Goal: Use online tool/utility: Utilize a website feature to perform a specific function

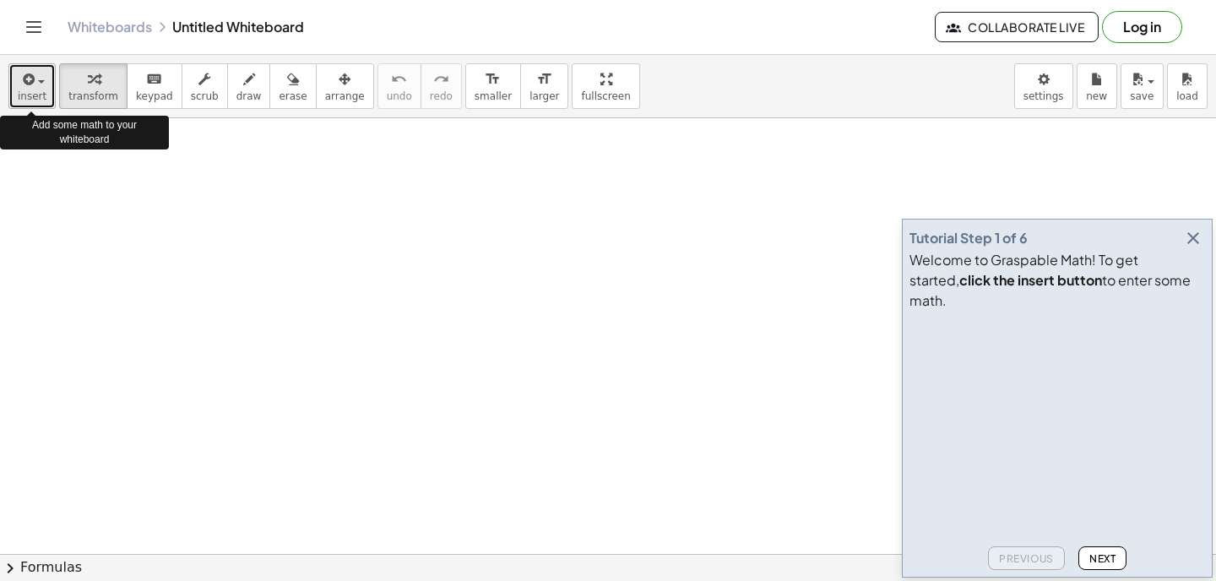
click at [14, 76] on button "insert" at bounding box center [31, 86] width 47 height 46
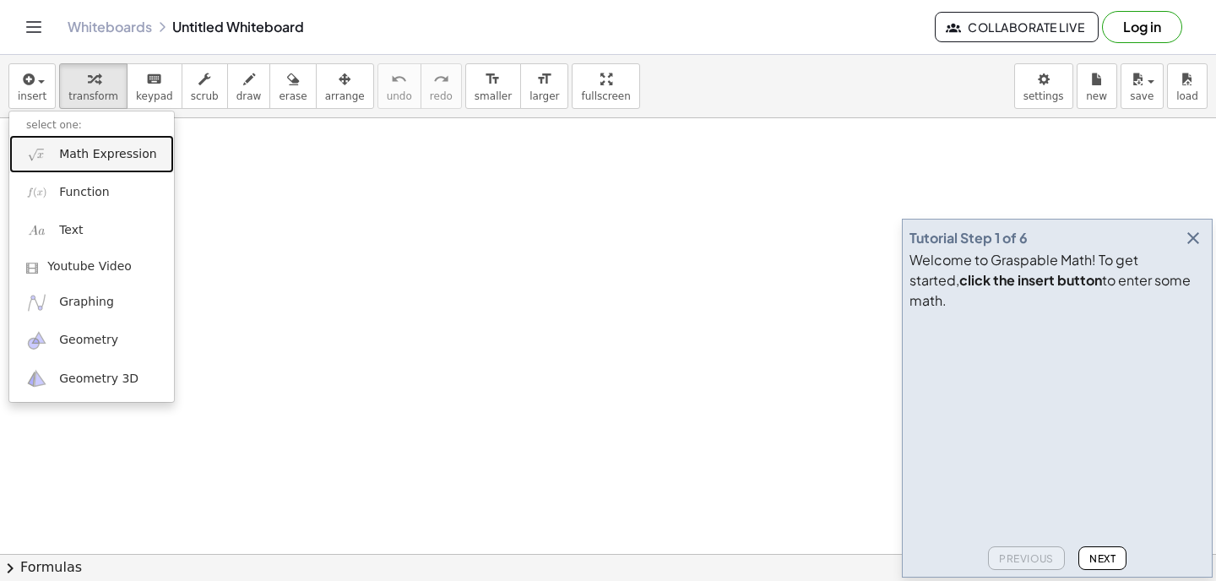
click at [75, 155] on span "Math Expression" at bounding box center [107, 154] width 97 height 17
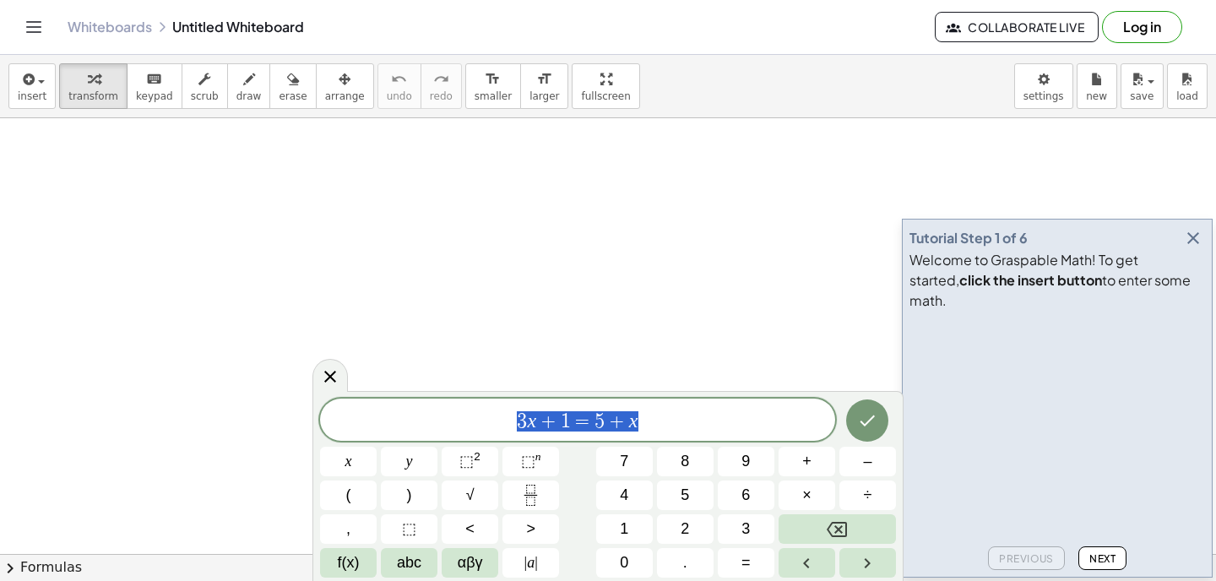
drag, startPoint x: 719, startPoint y: 415, endPoint x: 497, endPoint y: 415, distance: 222.1
click at [497, 415] on span "3 x + 1 = 5 + x" at bounding box center [577, 422] width 515 height 24
click at [471, 496] on span "√" at bounding box center [470, 495] width 8 height 23
click at [610, 423] on span "​" at bounding box center [605, 421] width 16 height 22
click at [617, 424] on var "l" at bounding box center [619, 421] width 6 height 22
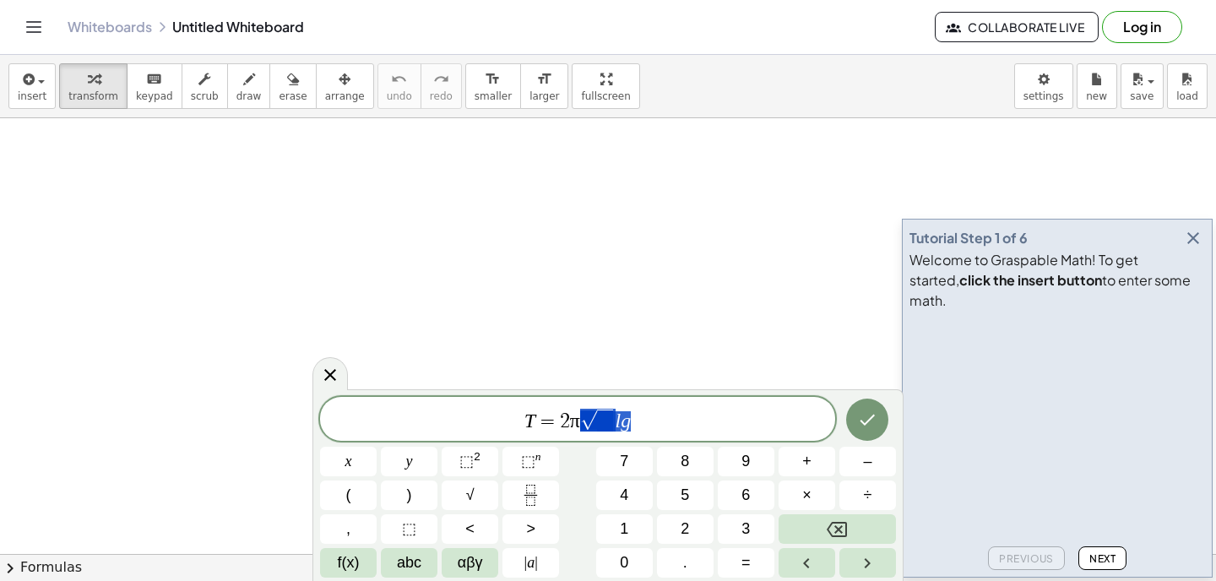
drag, startPoint x: 627, startPoint y: 425, endPoint x: 613, endPoint y: 425, distance: 13.5
click at [648, 421] on span "T = 2 π √ l g ​" at bounding box center [577, 420] width 515 height 26
drag, startPoint x: 630, startPoint y: 422, endPoint x: 618, endPoint y: 421, distance: 11.9
click at [618, 421] on var "l" at bounding box center [619, 421] width 6 height 22
click at [615, 421] on span "T = 2 π √ l g" at bounding box center [577, 420] width 515 height 26
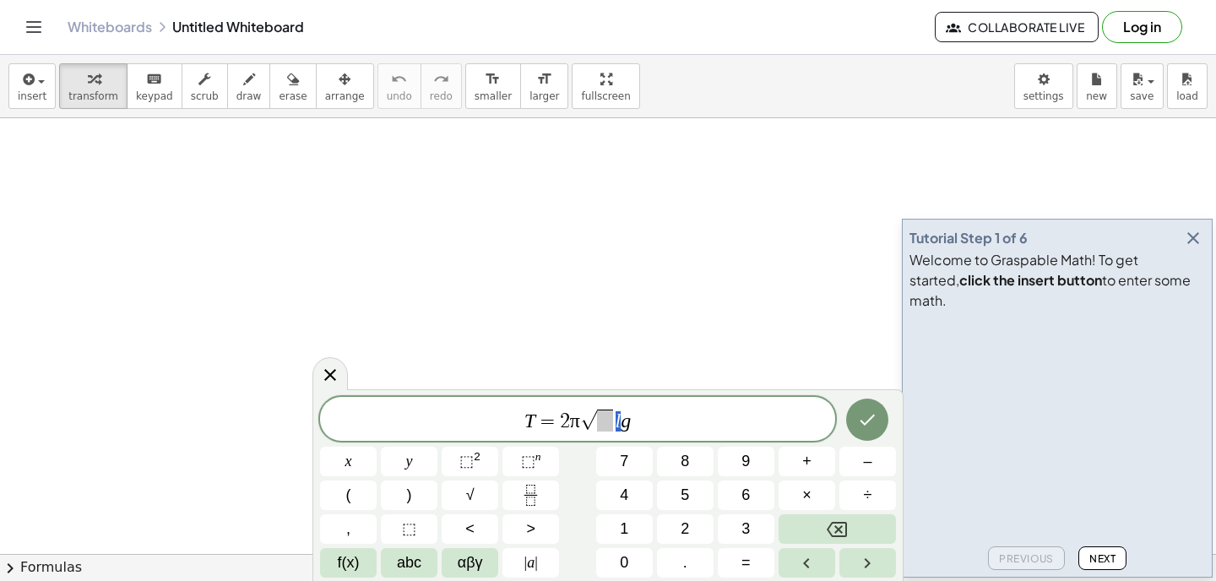
click at [599, 421] on span at bounding box center [605, 421] width 16 height 22
click at [644, 431] on span "T = 2 π √ l g l g ​" at bounding box center [577, 420] width 515 height 26
click at [868, 421] on icon "Done" at bounding box center [868, 420] width 15 height 11
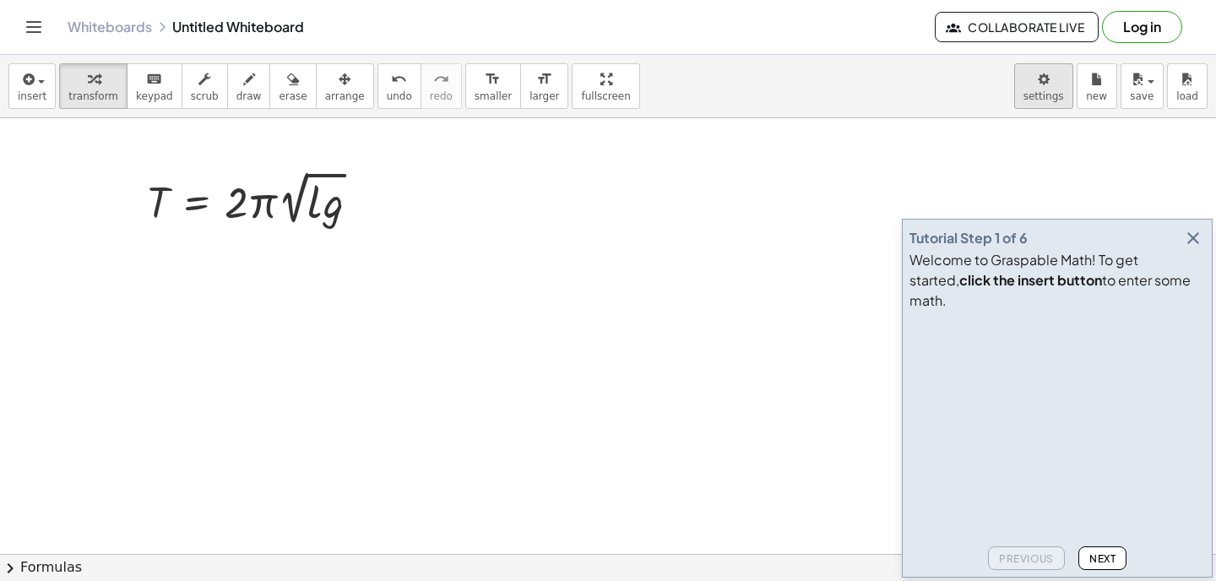
click at [1049, 76] on body "Graspable Math Activities Get Started Activity Bank Assigned Work Classes White…" at bounding box center [608, 290] width 1216 height 581
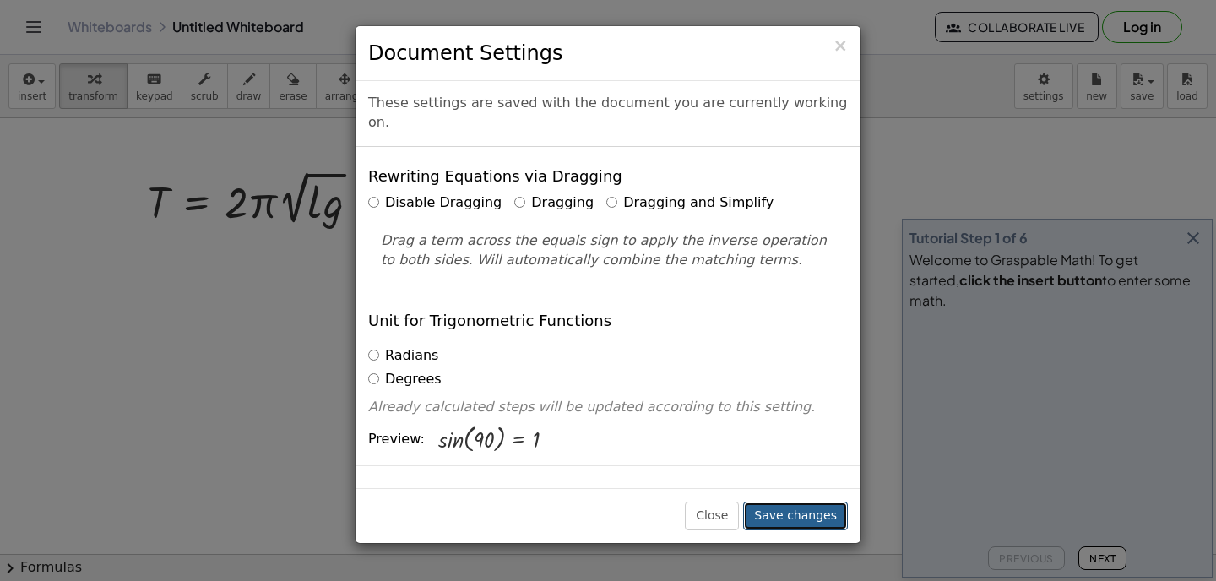
click at [779, 506] on button "Save changes" at bounding box center [795, 516] width 105 height 29
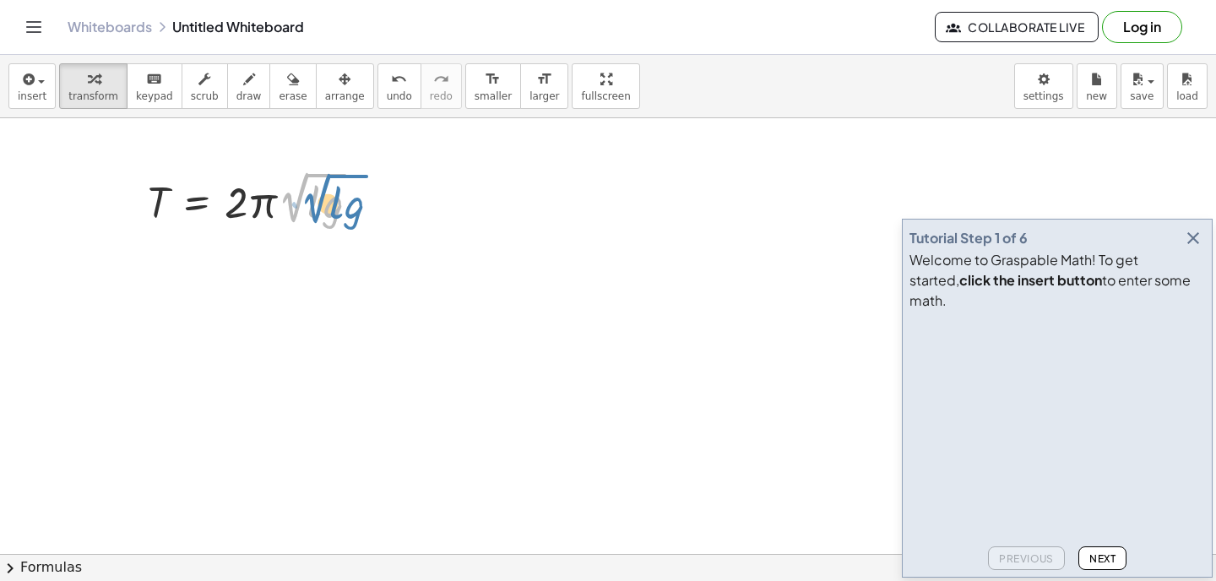
drag, startPoint x: 293, startPoint y: 209, endPoint x: 312, endPoint y: 209, distance: 19.4
click at [312, 209] on div at bounding box center [259, 197] width 242 height 63
click at [317, 180] on div at bounding box center [259, 197] width 242 height 63
drag, startPoint x: 263, startPoint y: 204, endPoint x: 150, endPoint y: 225, distance: 114.3
click at [150, 225] on div at bounding box center [259, 197] width 242 height 63
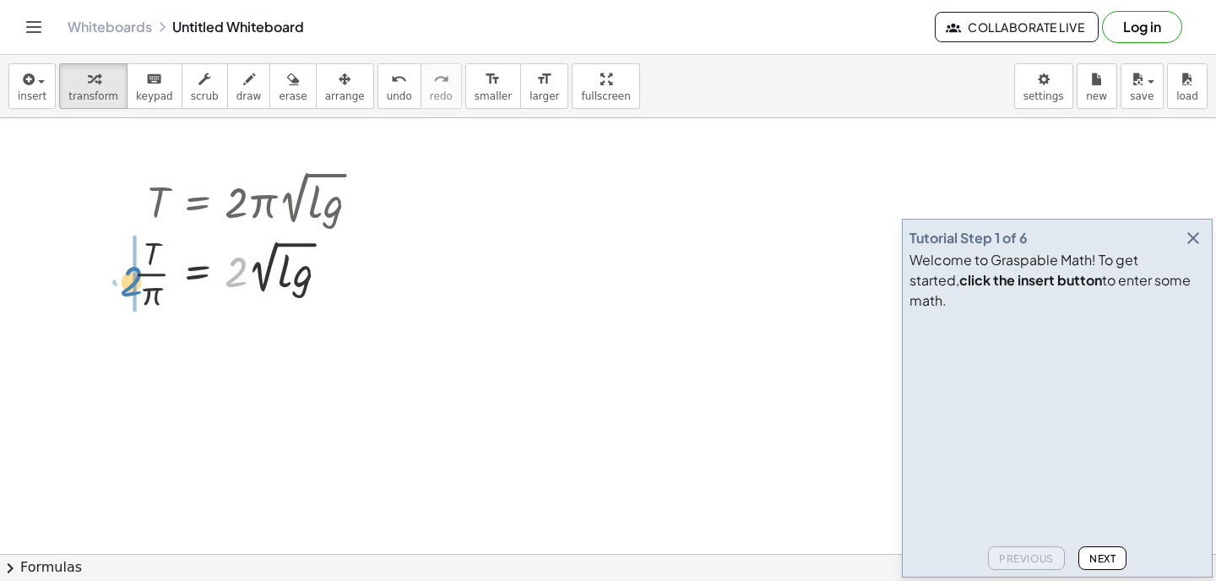
drag, startPoint x: 238, startPoint y: 274, endPoint x: 134, endPoint y: 284, distance: 104.3
drag, startPoint x: 107, startPoint y: 295, endPoint x: 129, endPoint y: 295, distance: 22.0
click at [129, 295] on div at bounding box center [232, 272] width 297 height 84
click at [1034, 75] on body "Graspable Math Activities Get Started Activity Bank Assigned Work Classes White…" at bounding box center [608, 290] width 1216 height 581
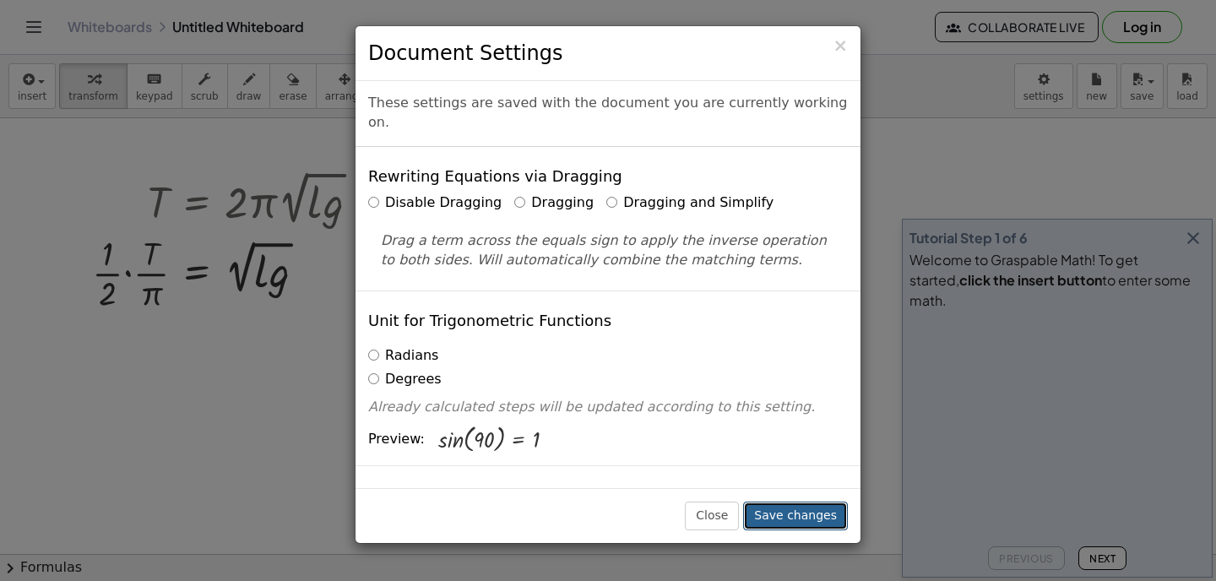
click at [775, 514] on button "Save changes" at bounding box center [795, 516] width 105 height 29
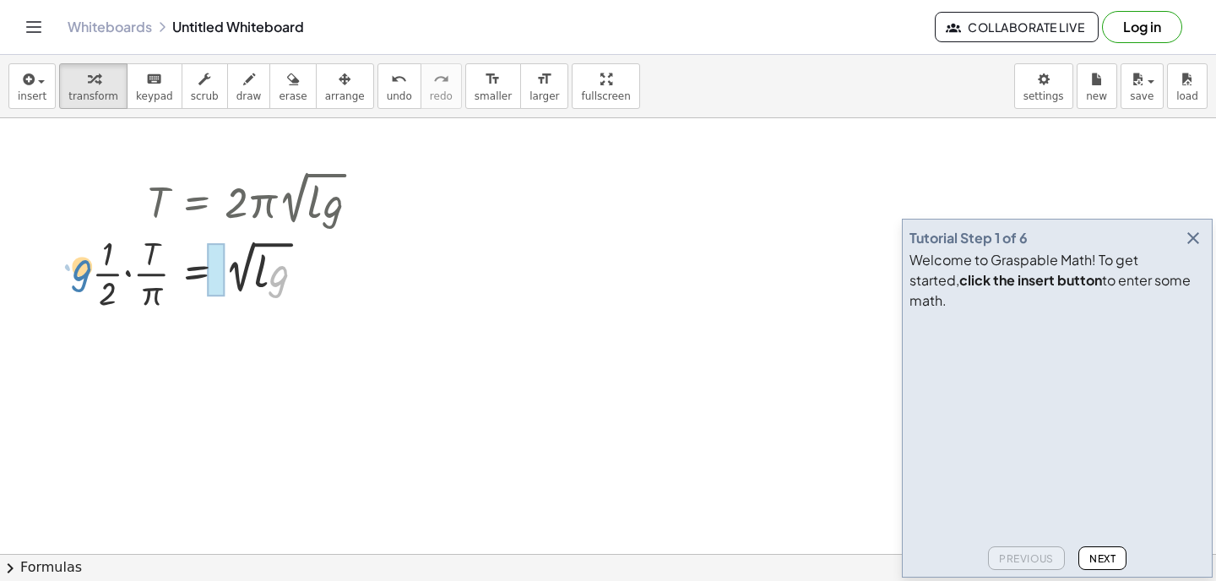
drag, startPoint x: 271, startPoint y: 284, endPoint x: 73, endPoint y: 278, distance: 197.7
click at [73, 278] on div "T = · 2 · π · 2 √ ( · l · g ) · T · π = · 2 · 2 √ ( · l · g ) · g T = · 2 · π 2…" at bounding box center [226, 240] width 318 height 156
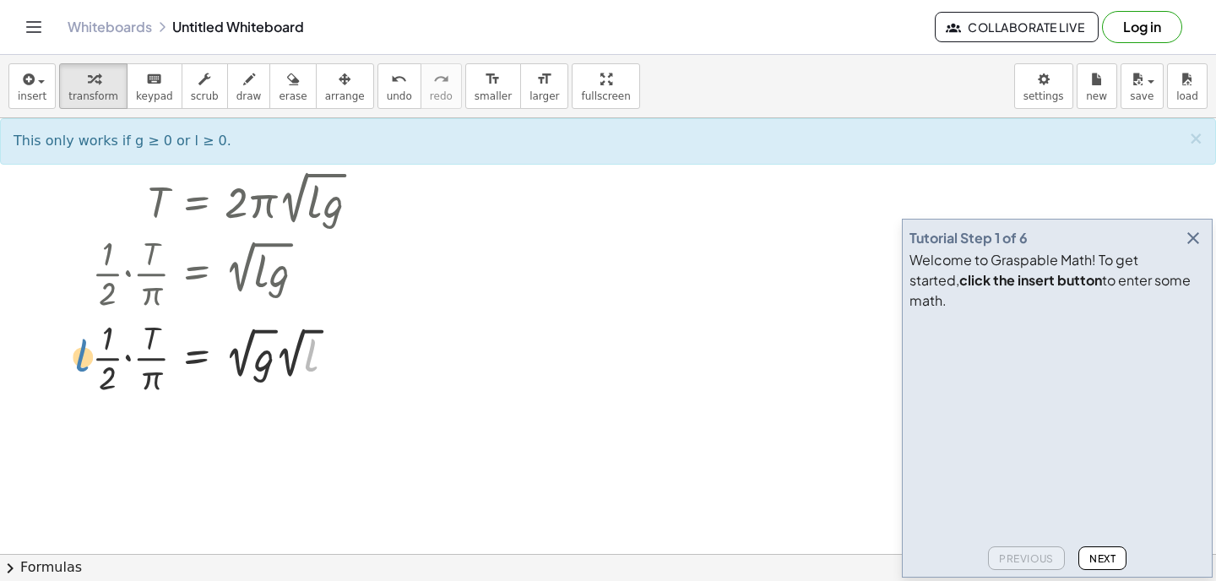
drag, startPoint x: 310, startPoint y: 357, endPoint x: 81, endPoint y: 357, distance: 228.9
click at [81, 357] on div "T = · 2 · π · 2 √ ( · l · g ) · T · π = · 2 · 2 √ ( · l · g ) · · 1 · 2 · · T ·…" at bounding box center [226, 282] width 318 height 241
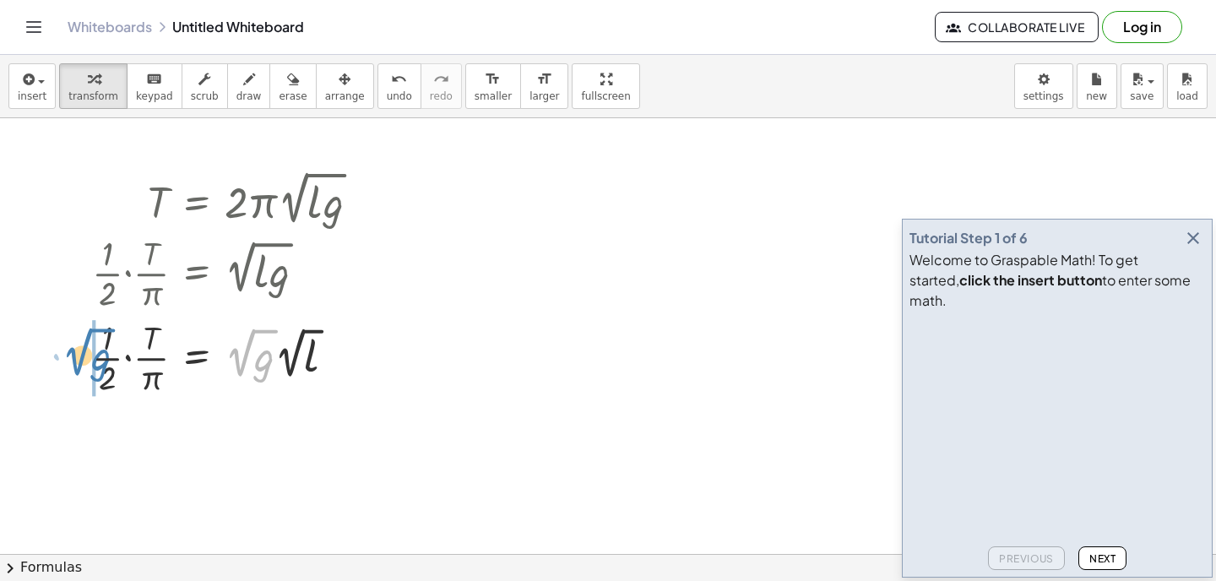
drag, startPoint x: 256, startPoint y: 333, endPoint x: 89, endPoint y: 332, distance: 167.2
click at [89, 332] on div "T = · 2 · π · 2 √ ( · l · g ) · T · π = · 2 · 2 √ ( · l · g ) · · 1 · 2 · · T ·…" at bounding box center [226, 282] width 318 height 241
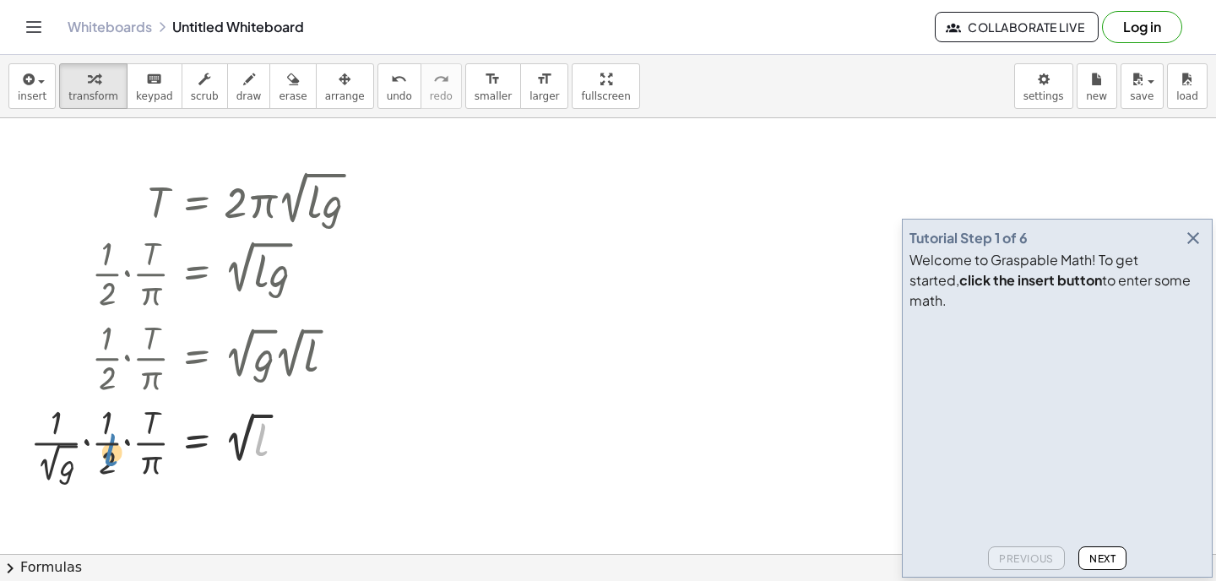
drag, startPoint x: 254, startPoint y: 426, endPoint x: 63, endPoint y: 439, distance: 191.3
click at [64, 439] on div at bounding box center [201, 443] width 359 height 88
drag, startPoint x: 251, startPoint y: 421, endPoint x: 24, endPoint y: 418, distance: 226.3
click at [24, 418] on div "T = · 2 · π · 2 √ ( · l · g ) · T · π = · 2 · 2 √ ( · l · g ) · · 1 · 2 · · T ·…" at bounding box center [195, 326] width 380 height 328
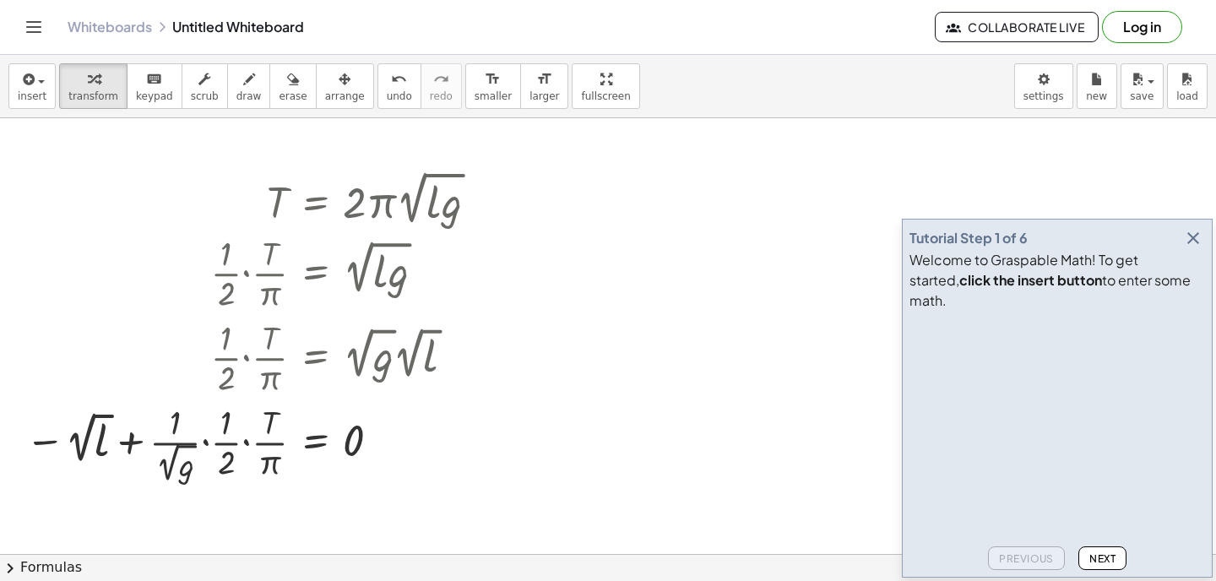
click at [1196, 248] on icon "button" at bounding box center [1193, 238] width 20 height 20
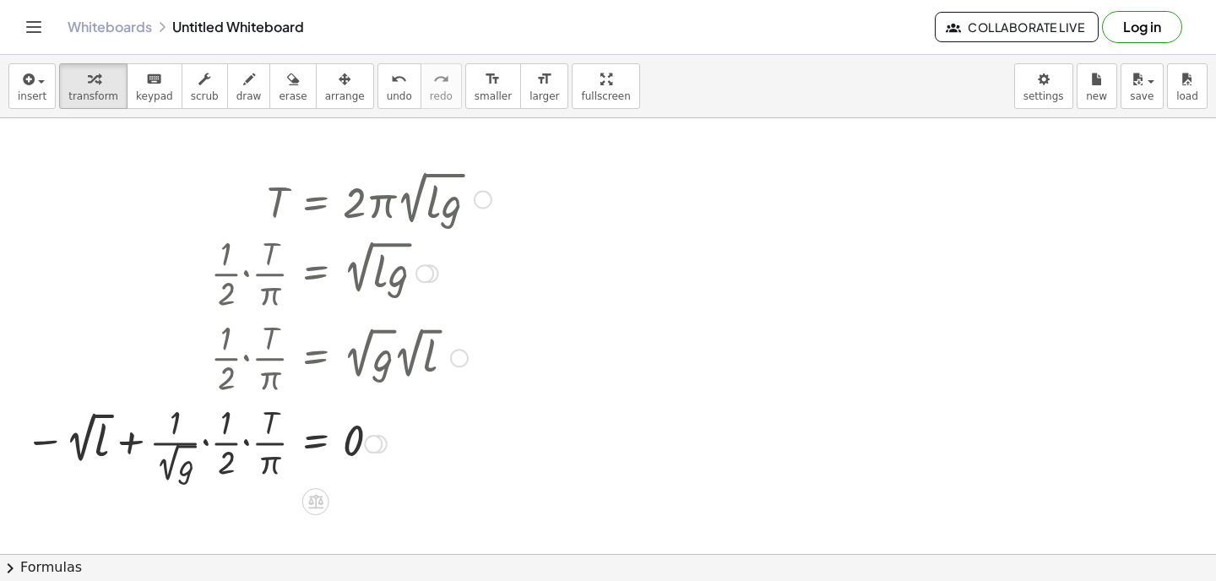
click at [482, 198] on div at bounding box center [483, 200] width 19 height 19
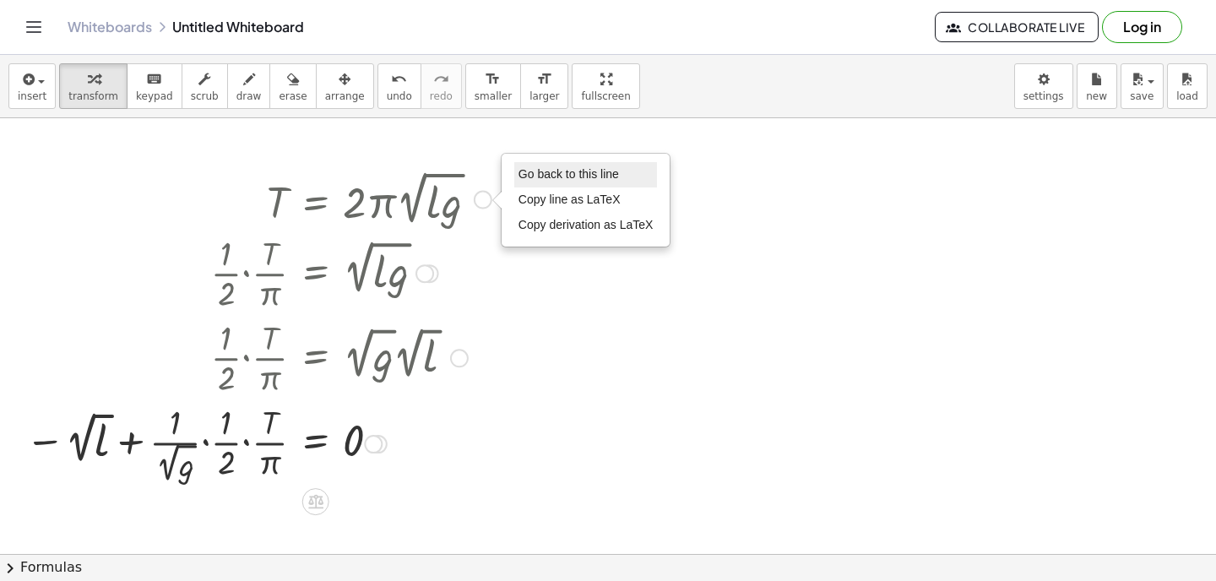
click at [543, 173] on span "Go back to this line" at bounding box center [569, 174] width 100 height 14
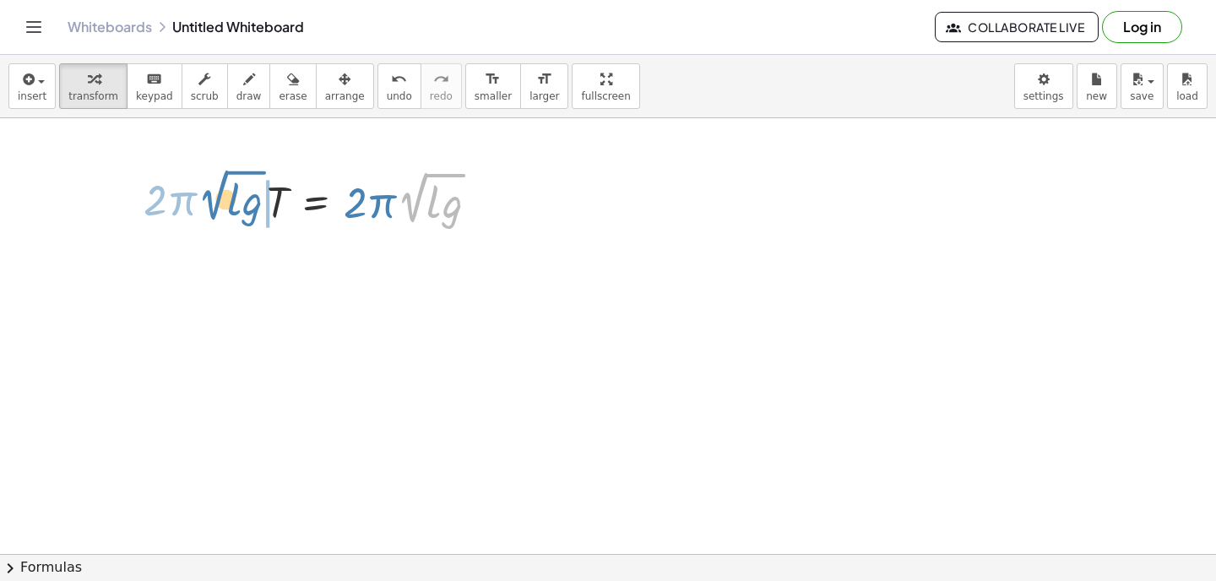
drag, startPoint x: 414, startPoint y: 202, endPoint x: 228, endPoint y: 197, distance: 185.9
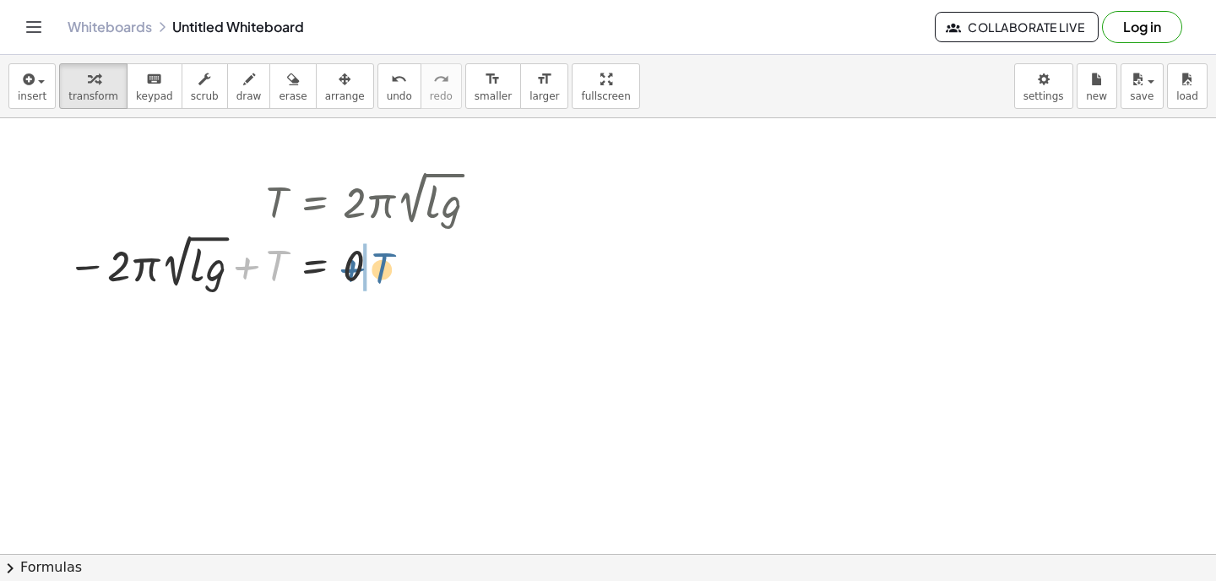
drag, startPoint x: 274, startPoint y: 272, endPoint x: 381, endPoint y: 274, distance: 106.4
click at [381, 274] on div at bounding box center [279, 261] width 440 height 63
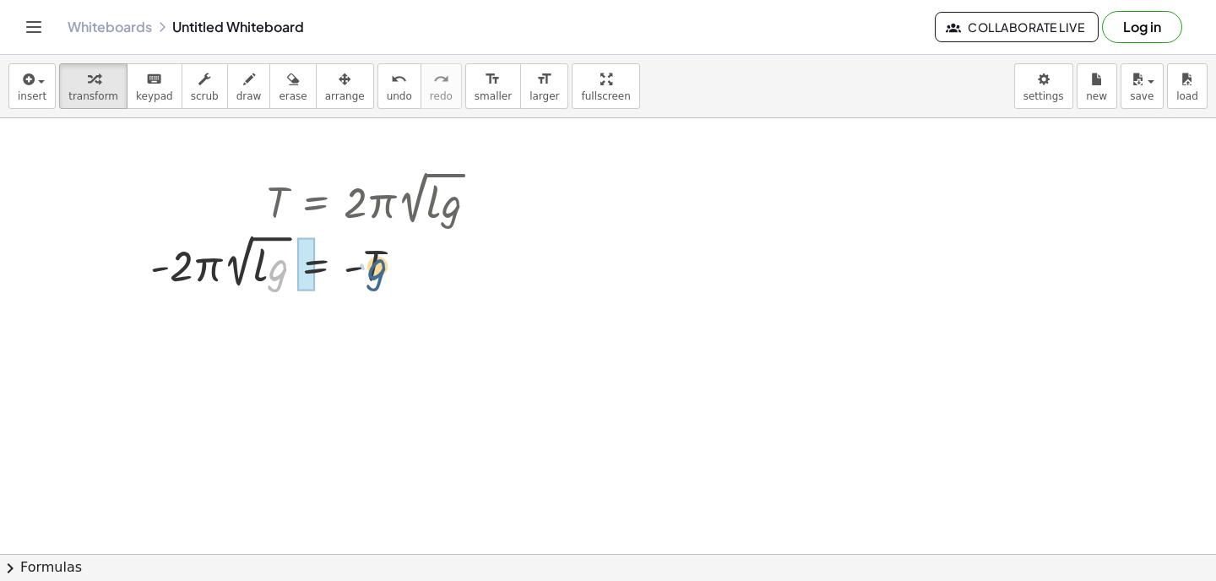
drag, startPoint x: 280, startPoint y: 271, endPoint x: 405, endPoint y: 266, distance: 124.2
click at [405, 267] on div at bounding box center [321, 261] width 358 height 63
